Goal: Information Seeking & Learning: Learn about a topic

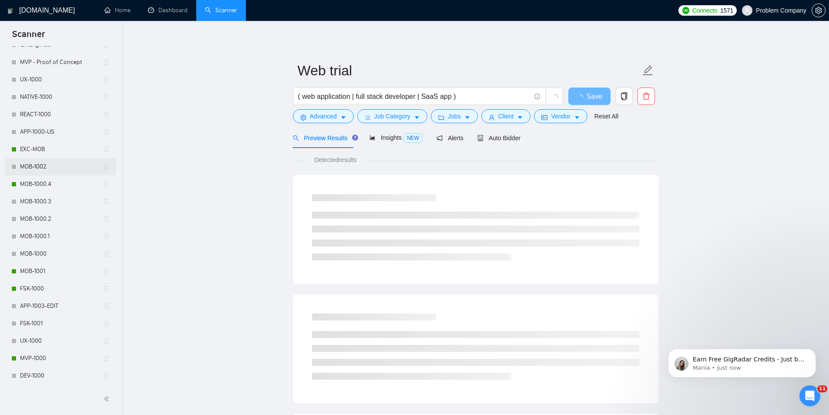
scroll to position [366, 0]
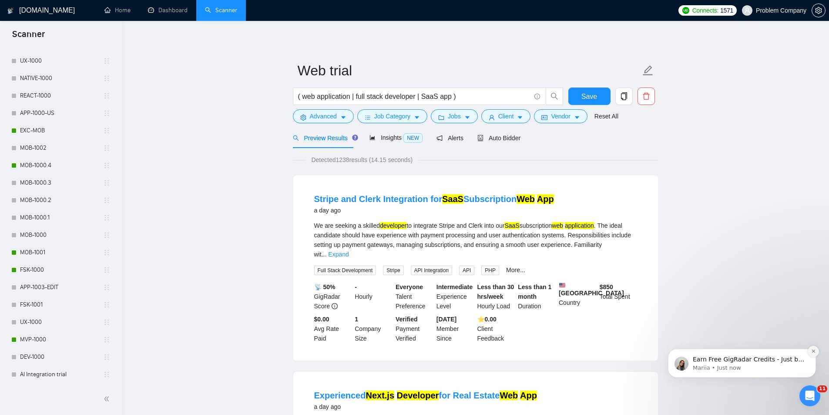
click at [815, 351] on icon "Dismiss notification" at bounding box center [813, 350] width 5 height 5
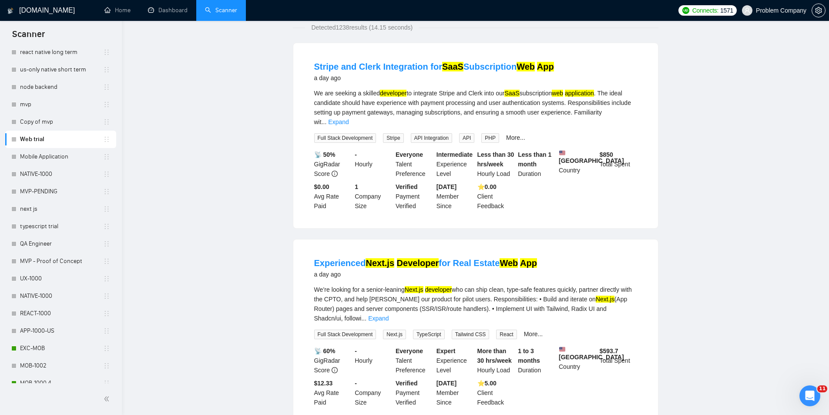
scroll to position [0, 0]
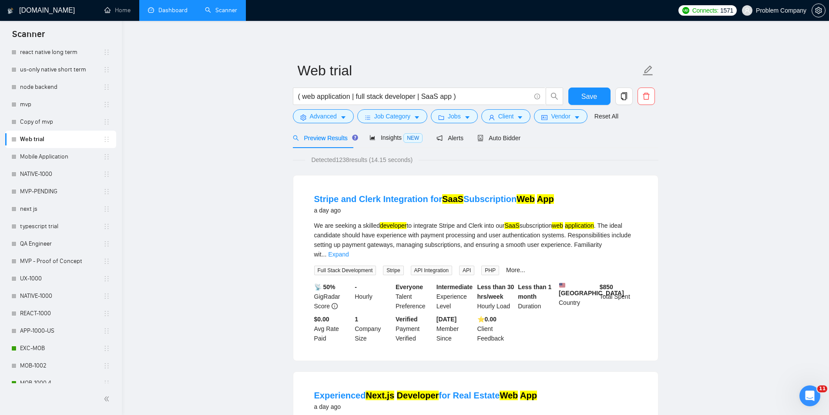
click at [166, 7] on link "Dashboard" at bounding box center [168, 10] width 40 height 7
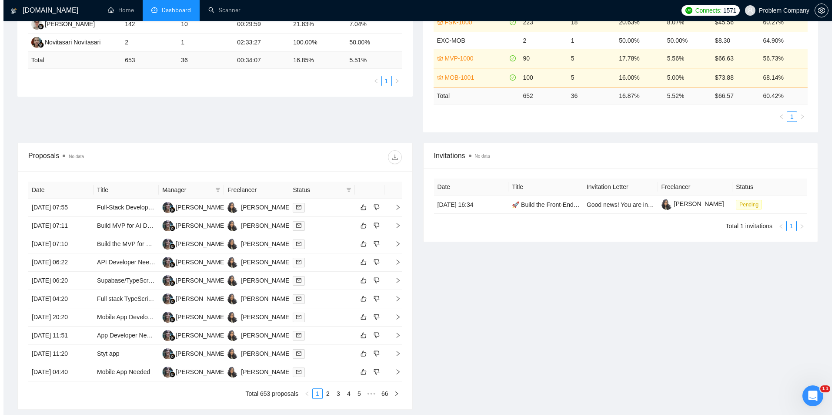
scroll to position [218, 0]
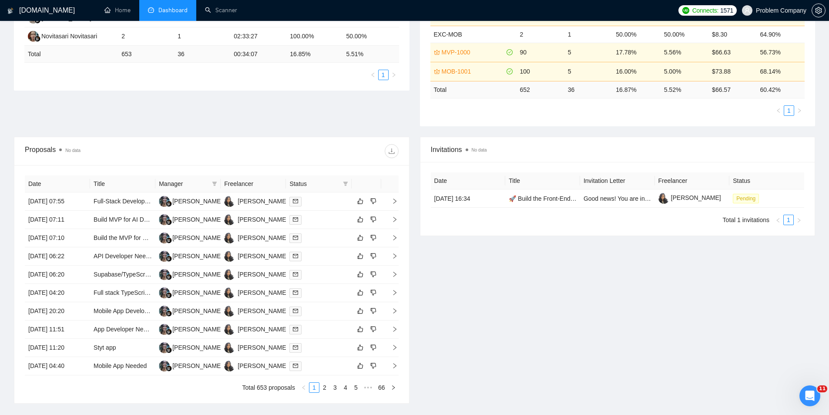
drag, startPoint x: 328, startPoint y: 385, endPoint x: 331, endPoint y: 379, distance: 7.4
click at [328, 386] on link "2" at bounding box center [325, 387] width 10 height 10
click at [334, 387] on link "3" at bounding box center [335, 387] width 10 height 10
click at [61, 298] on td "[DATE] 04:46" at bounding box center [57, 293] width 65 height 18
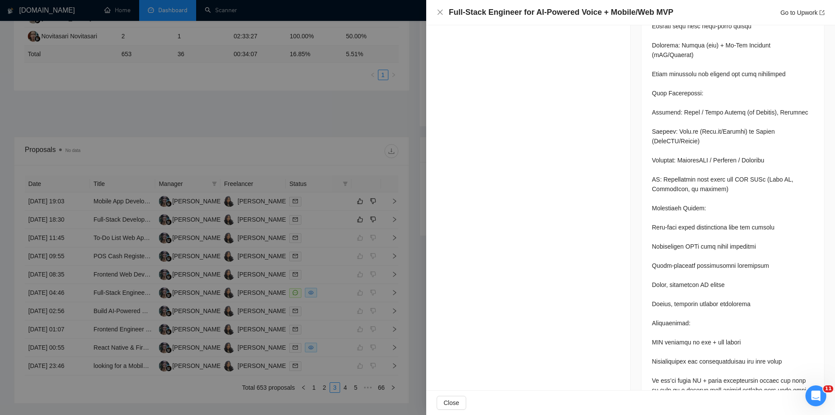
scroll to position [583, 0]
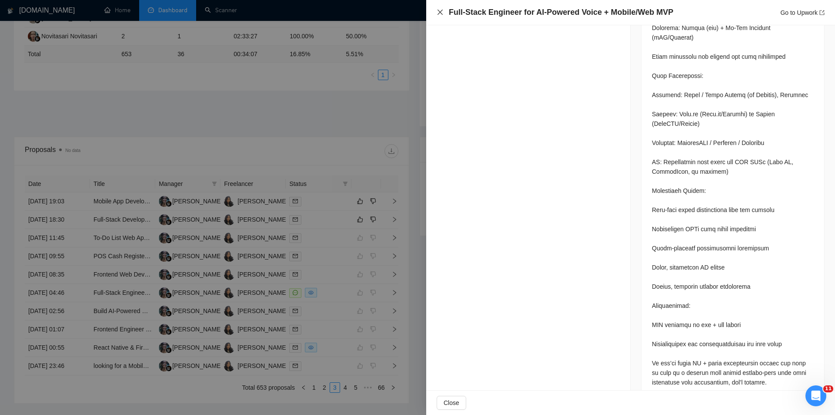
click at [439, 11] on icon "close" at bounding box center [440, 12] width 7 height 7
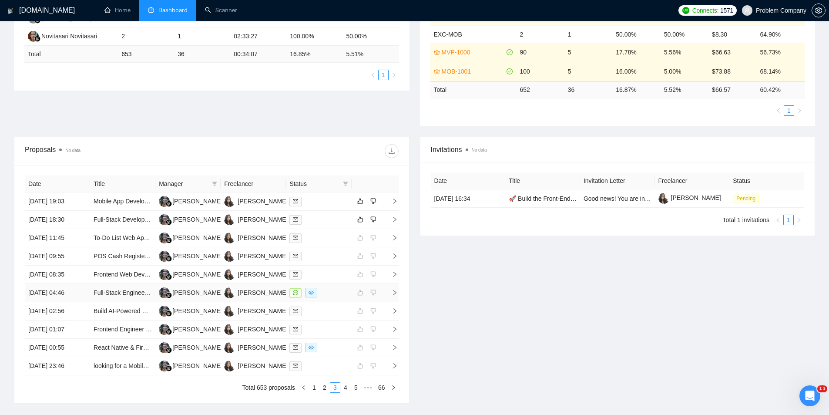
click at [50, 294] on td "[DATE] 04:46" at bounding box center [57, 293] width 65 height 18
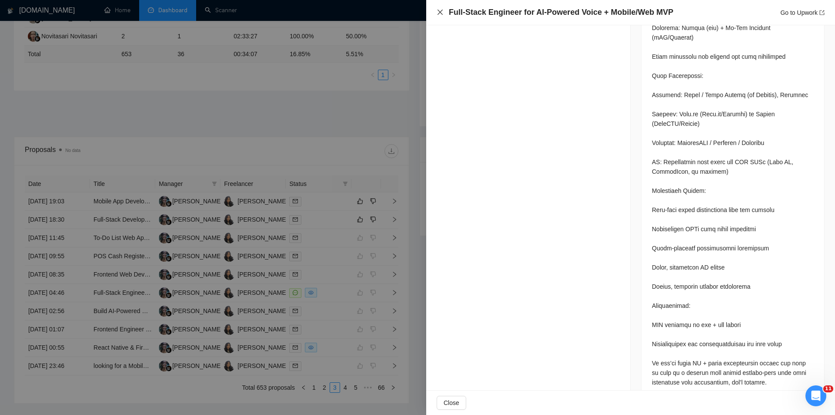
click at [440, 11] on icon "close" at bounding box center [440, 12] width 7 height 7
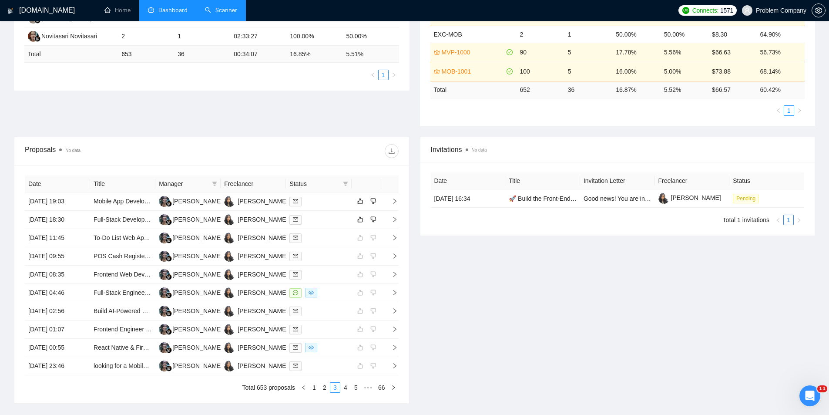
click at [210, 11] on link "Scanner" at bounding box center [221, 10] width 32 height 7
